Goal: Transaction & Acquisition: Purchase product/service

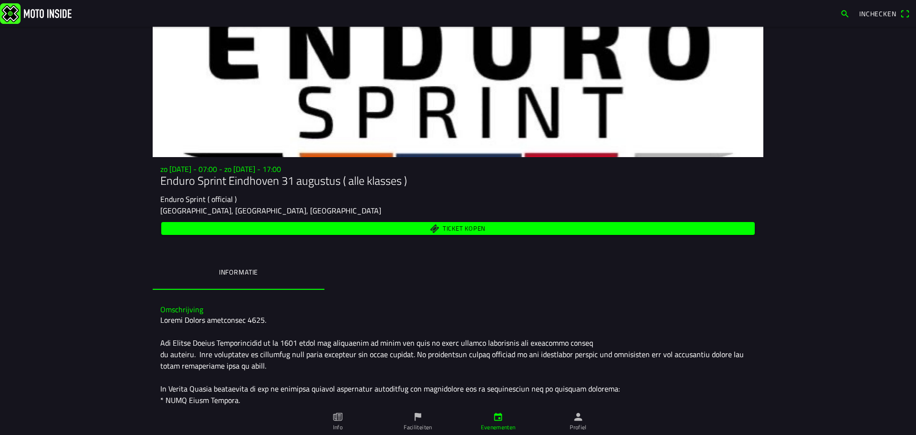
click at [478, 227] on span "Ticket kopen" at bounding box center [464, 228] width 43 height 6
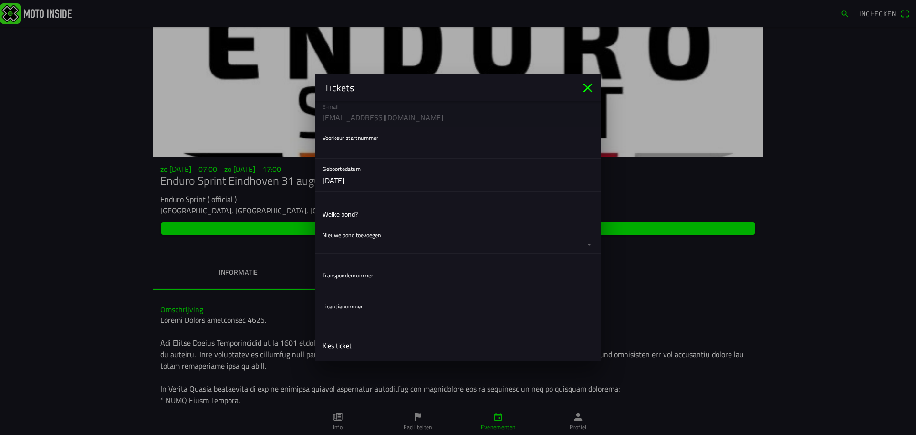
scroll to position [143, 0]
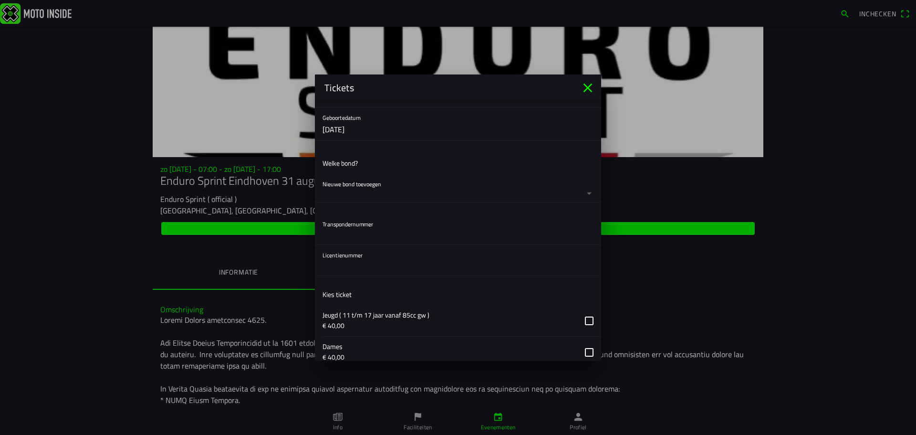
click at [578, 190] on button "button" at bounding box center [462, 188] width 279 height 28
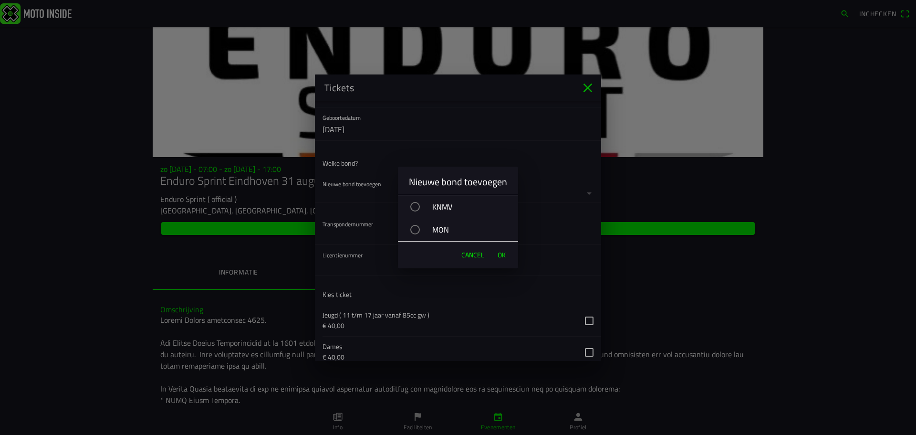
click at [460, 204] on div "KNMV" at bounding box center [463, 207] width 111 height 24
click at [499, 253] on span "OK" at bounding box center [502, 255] width 8 height 10
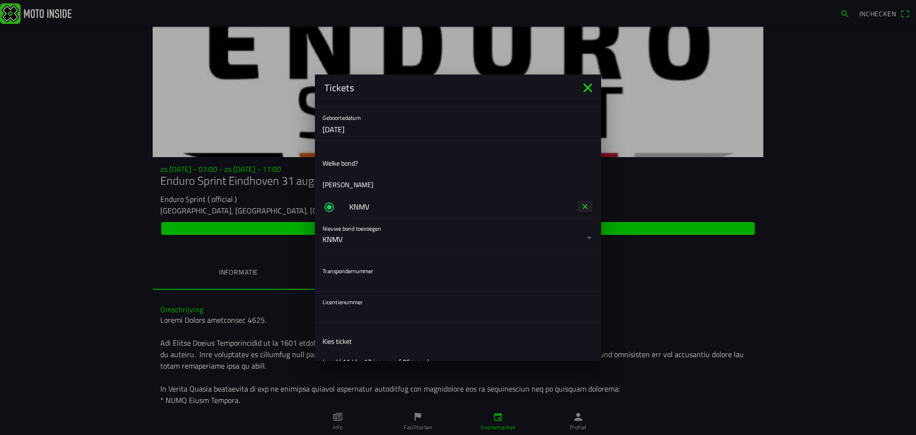
click at [451, 284] on input "text" at bounding box center [458, 281] width 271 height 19
click at [435, 313] on input "text" at bounding box center [458, 312] width 271 height 19
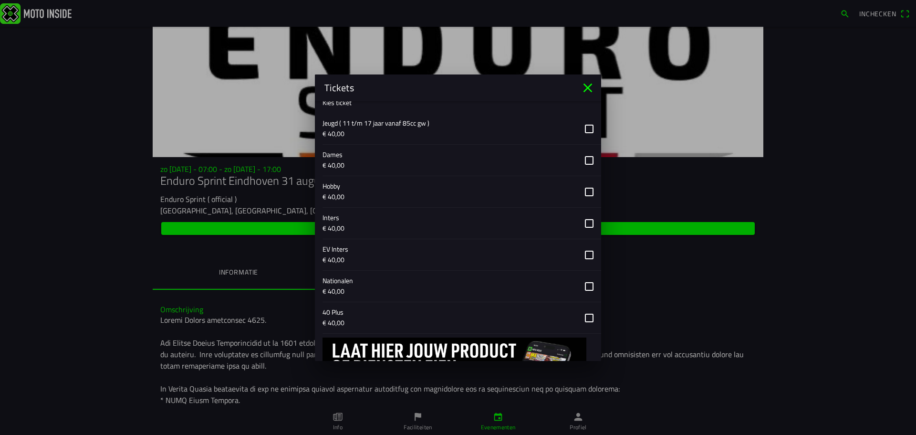
scroll to position [435, 0]
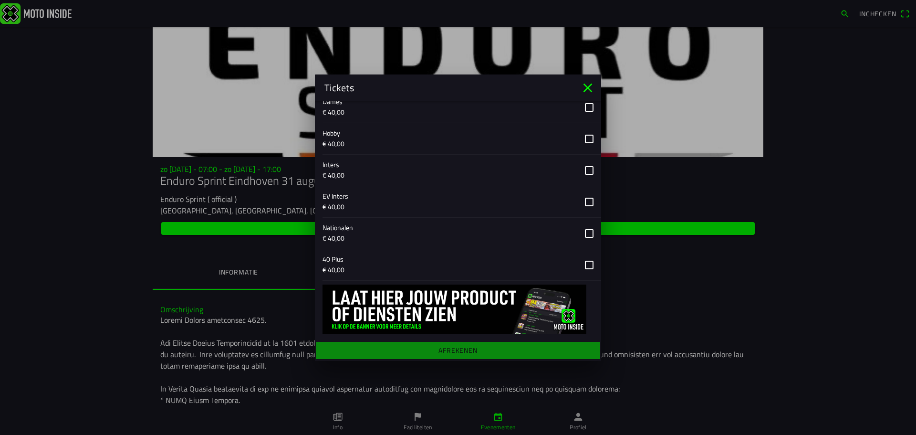
click at [578, 264] on button "button" at bounding box center [462, 264] width 279 height 31
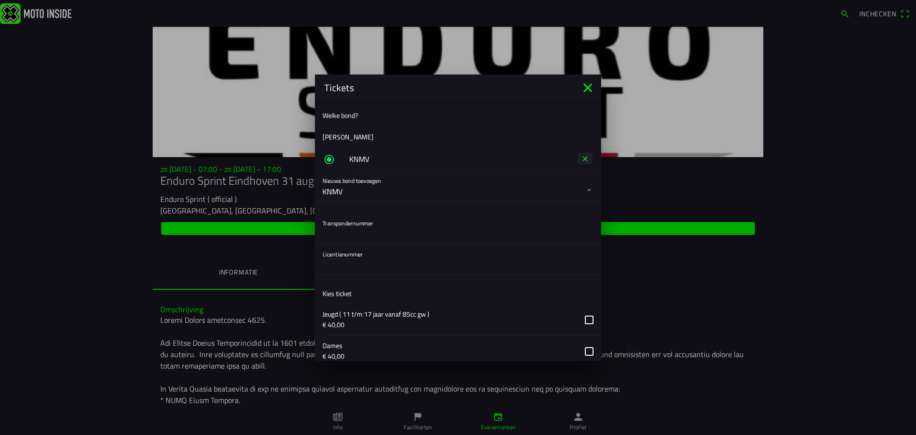
scroll to position [148, 0]
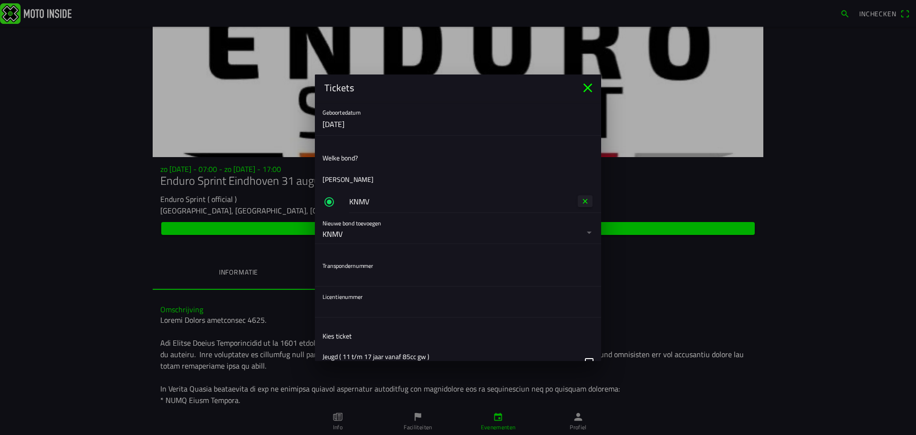
click at [416, 311] on input "text" at bounding box center [458, 307] width 271 height 19
click at [414, 271] on input "text" at bounding box center [458, 276] width 271 height 19
type input "1"
click at [368, 314] on input "text" at bounding box center [458, 307] width 271 height 19
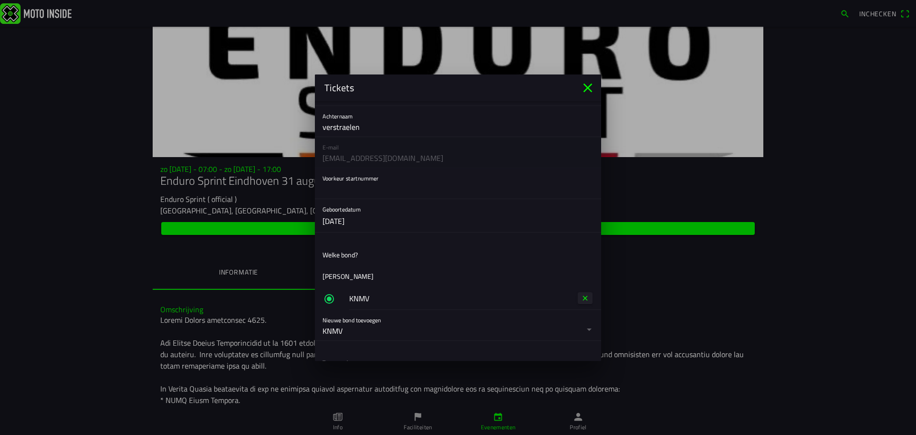
scroll to position [0, 0]
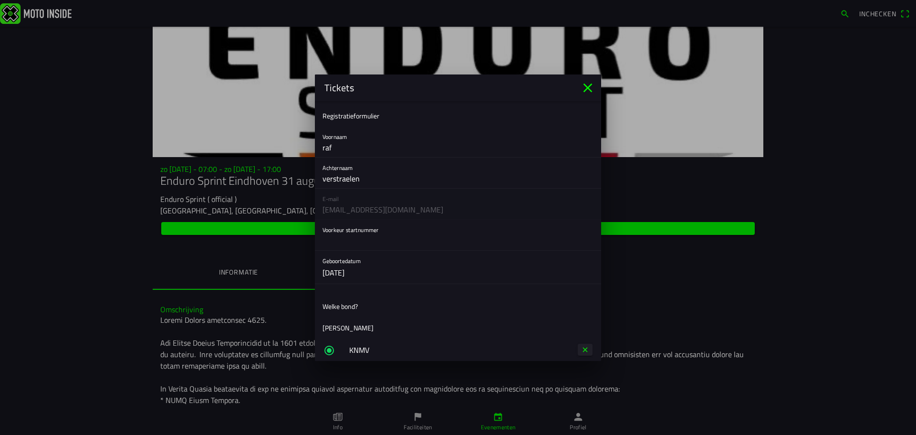
click at [436, 246] on input "text" at bounding box center [458, 240] width 271 height 19
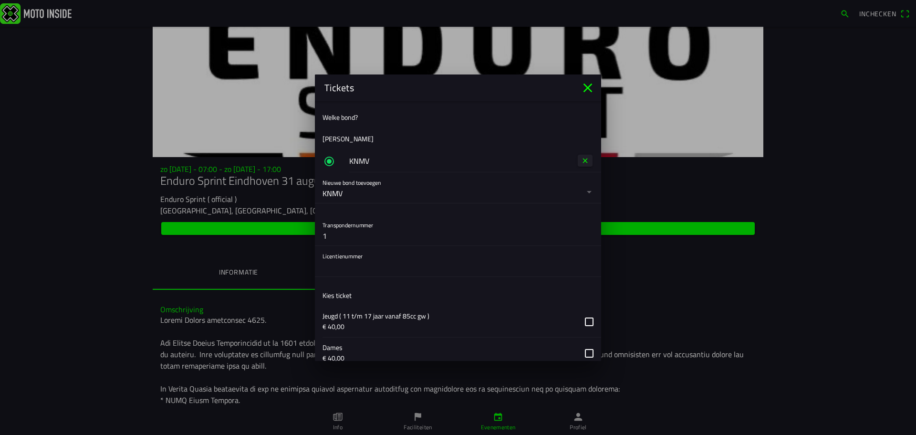
scroll to position [191, 0]
click at [452, 273] on input "text" at bounding box center [458, 264] width 271 height 19
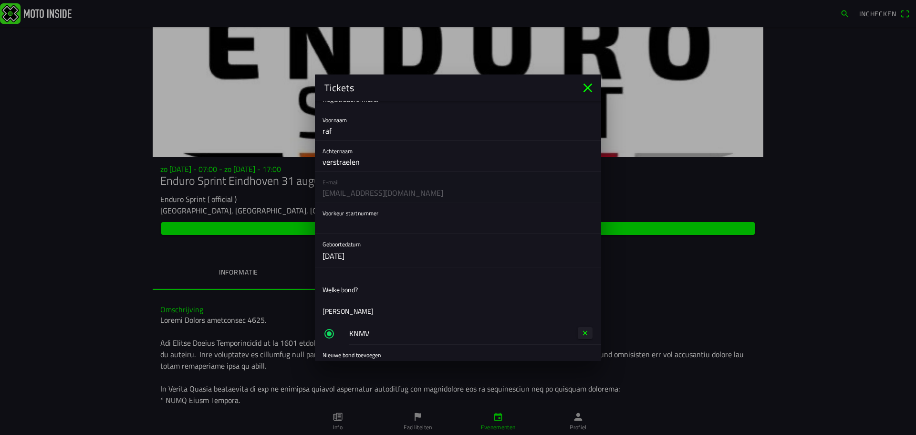
scroll to position [0, 0]
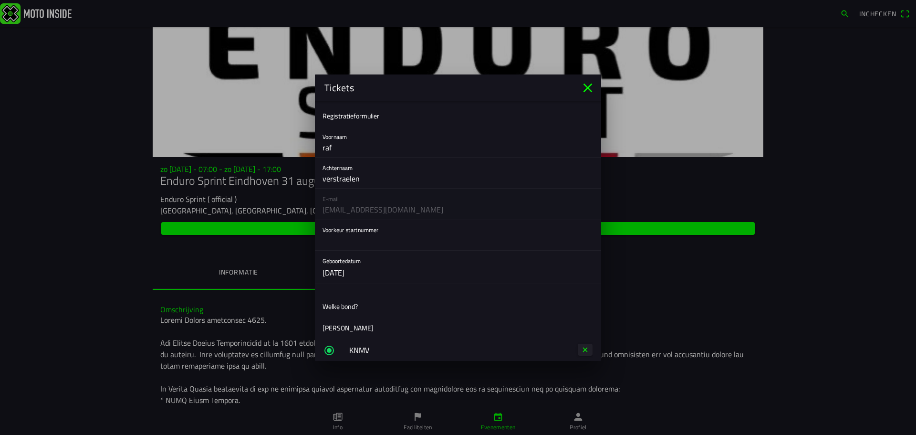
type input "385016"
click at [387, 237] on input "text" at bounding box center [458, 240] width 271 height 19
click at [342, 240] on input "text" at bounding box center [458, 240] width 271 height 19
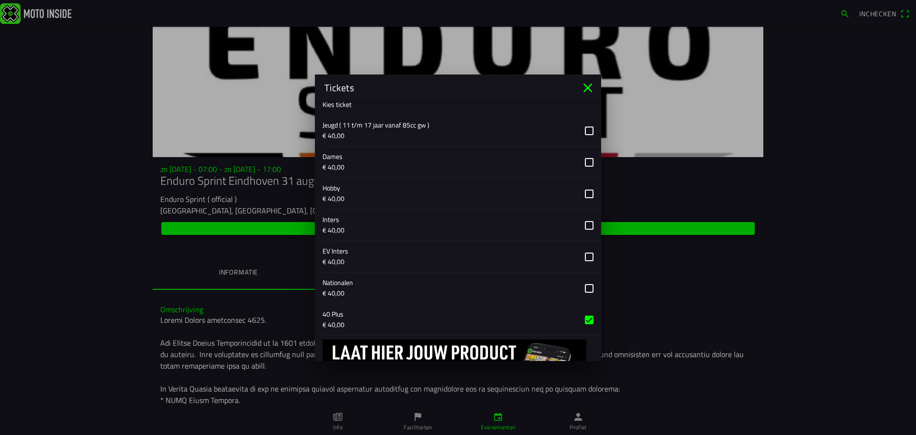
scroll to position [435, 0]
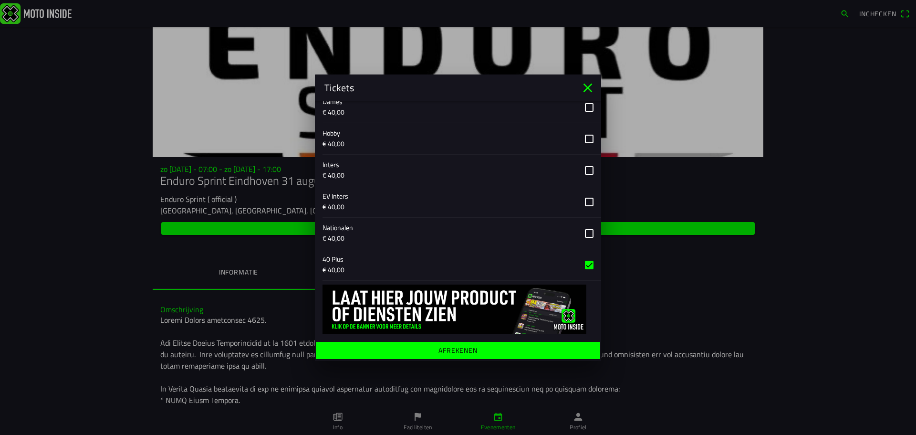
type input "480"
click at [480, 351] on span "Afrekenen" at bounding box center [458, 349] width 270 height 17
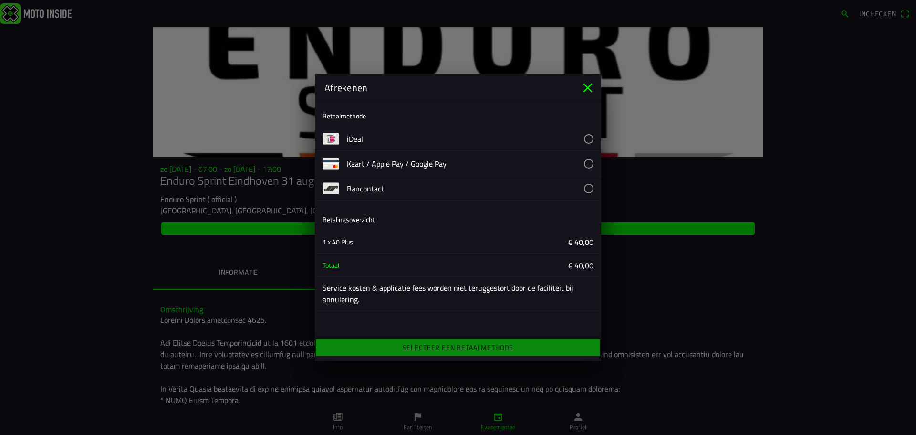
click at [503, 189] on button "button" at bounding box center [474, 188] width 254 height 24
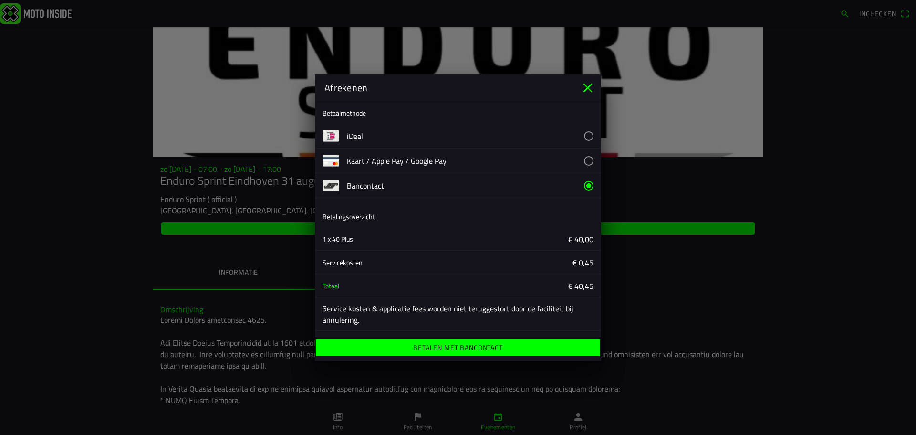
scroll to position [3, 0]
click at [461, 350] on ion-label "Betalen met Bancontact" at bounding box center [457, 347] width 89 height 7
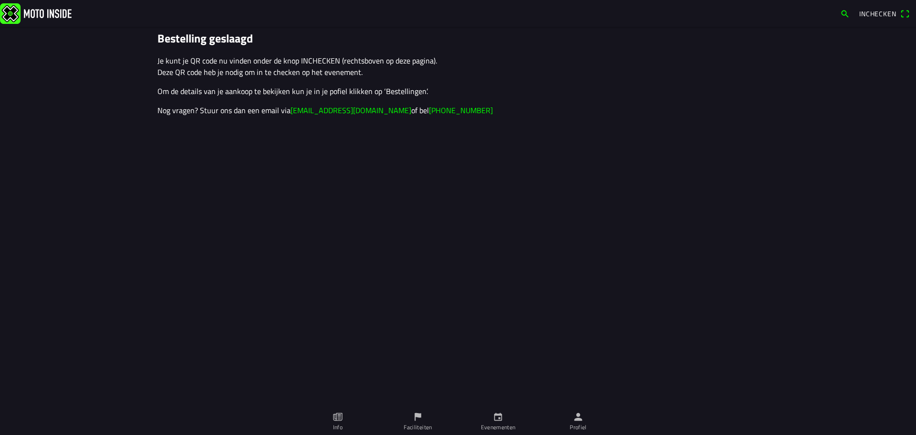
click at [883, 14] on span "Inchecken" at bounding box center [878, 14] width 37 height 10
